Goal: Task Accomplishment & Management: Manage account settings

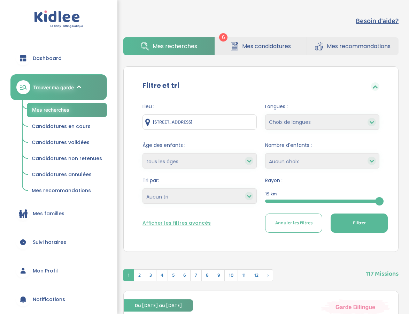
click at [226, 45] on link "Mes candidatures" at bounding box center [260, 46] width 91 height 18
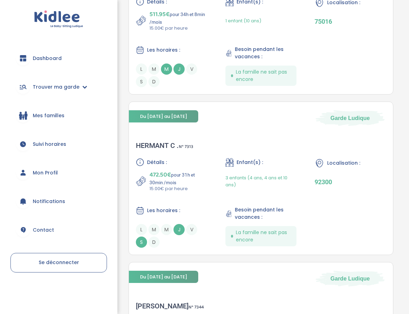
scroll to position [339, 0]
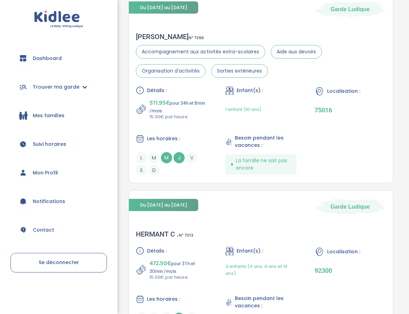
drag, startPoint x: 218, startPoint y: 188, endPoint x: 225, endPoint y: 188, distance: 6.6
click at [225, 188] on div "Besoin d'aide? 6 Mes recherches Mes candidatures Mes recommandations Besoin d'a…" at bounding box center [261, 266] width 307 height 1190
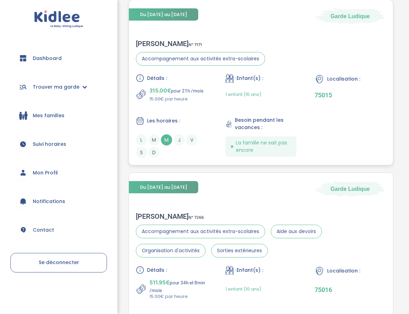
scroll to position [161, 0]
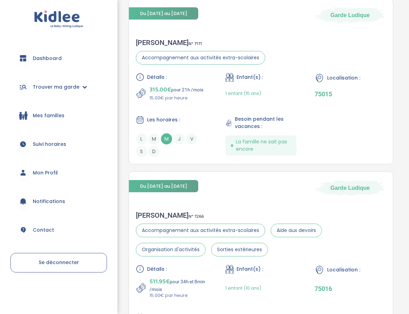
drag, startPoint x: 195, startPoint y: 168, endPoint x: 203, endPoint y: 168, distance: 8.0
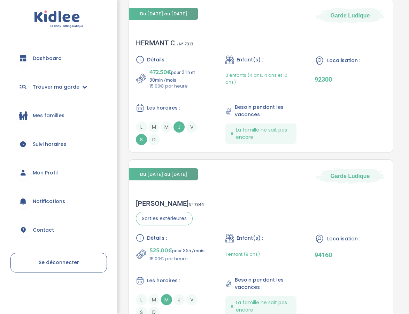
scroll to position [530, 0]
click at [158, 45] on div "HERMANT C . N° 7313" at bounding box center [165, 43] width 58 height 8
click at [85, 84] on link "Trouver ma garde" at bounding box center [58, 86] width 97 height 25
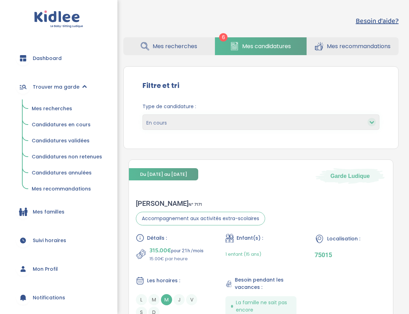
click at [64, 108] on span "Mes recherches" at bounding box center [52, 108] width 40 height 7
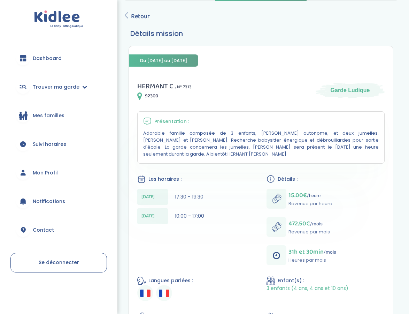
scroll to position [33, 0]
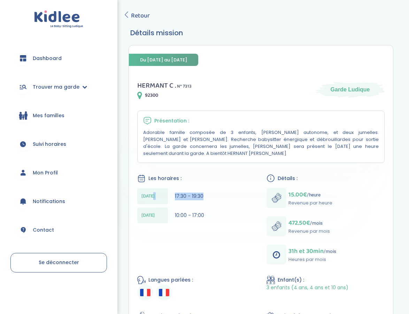
drag, startPoint x: 200, startPoint y: 188, endPoint x: 169, endPoint y: 188, distance: 31.4
click at [169, 188] on div "[DATE] 17:30 - 19:30" at bounding box center [196, 196] width 118 height 16
click at [188, 192] on span "17:30 - 19:30" at bounding box center [189, 195] width 29 height 7
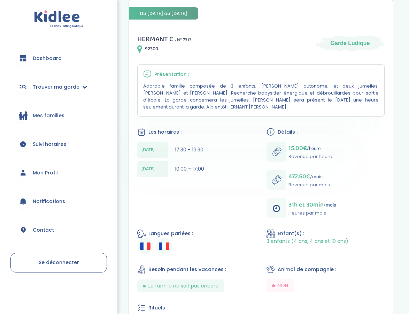
scroll to position [80, 0]
click at [163, 242] on img at bounding box center [164, 245] width 10 height 7
drag, startPoint x: 190, startPoint y: 261, endPoint x: 197, endPoint y: 261, distance: 7.0
click at [197, 266] on span "Besoin pendant les vacances :" at bounding box center [187, 269] width 78 height 7
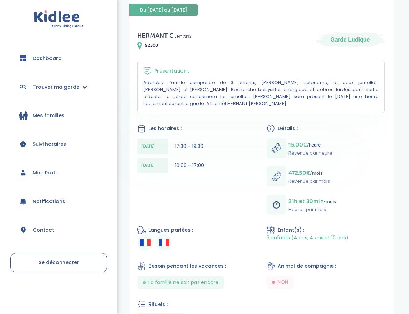
scroll to position [84, 0]
drag, startPoint x: 155, startPoint y: 43, endPoint x: 146, endPoint y: 43, distance: 9.1
click at [146, 43] on span "92300" at bounding box center [151, 44] width 13 height 7
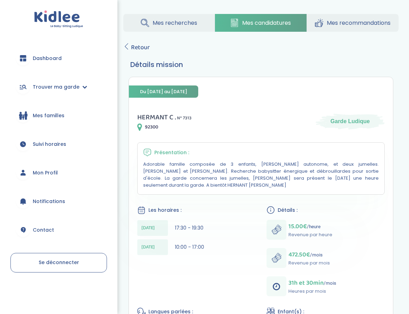
scroll to position [0, 0]
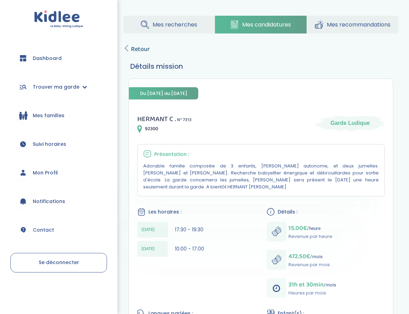
click at [132, 51] on span "Retour" at bounding box center [140, 49] width 19 height 10
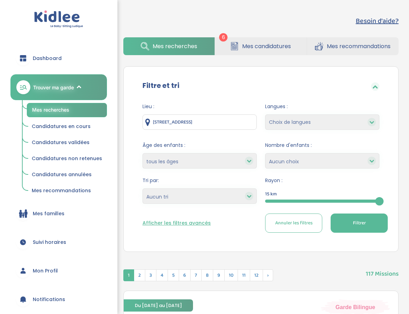
click at [255, 45] on span "Mes candidatures" at bounding box center [266, 46] width 49 height 9
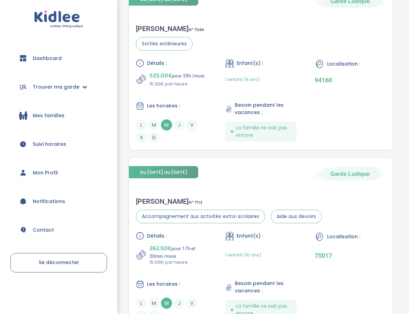
scroll to position [705, 0]
